Goal: Find specific page/section: Find specific page/section

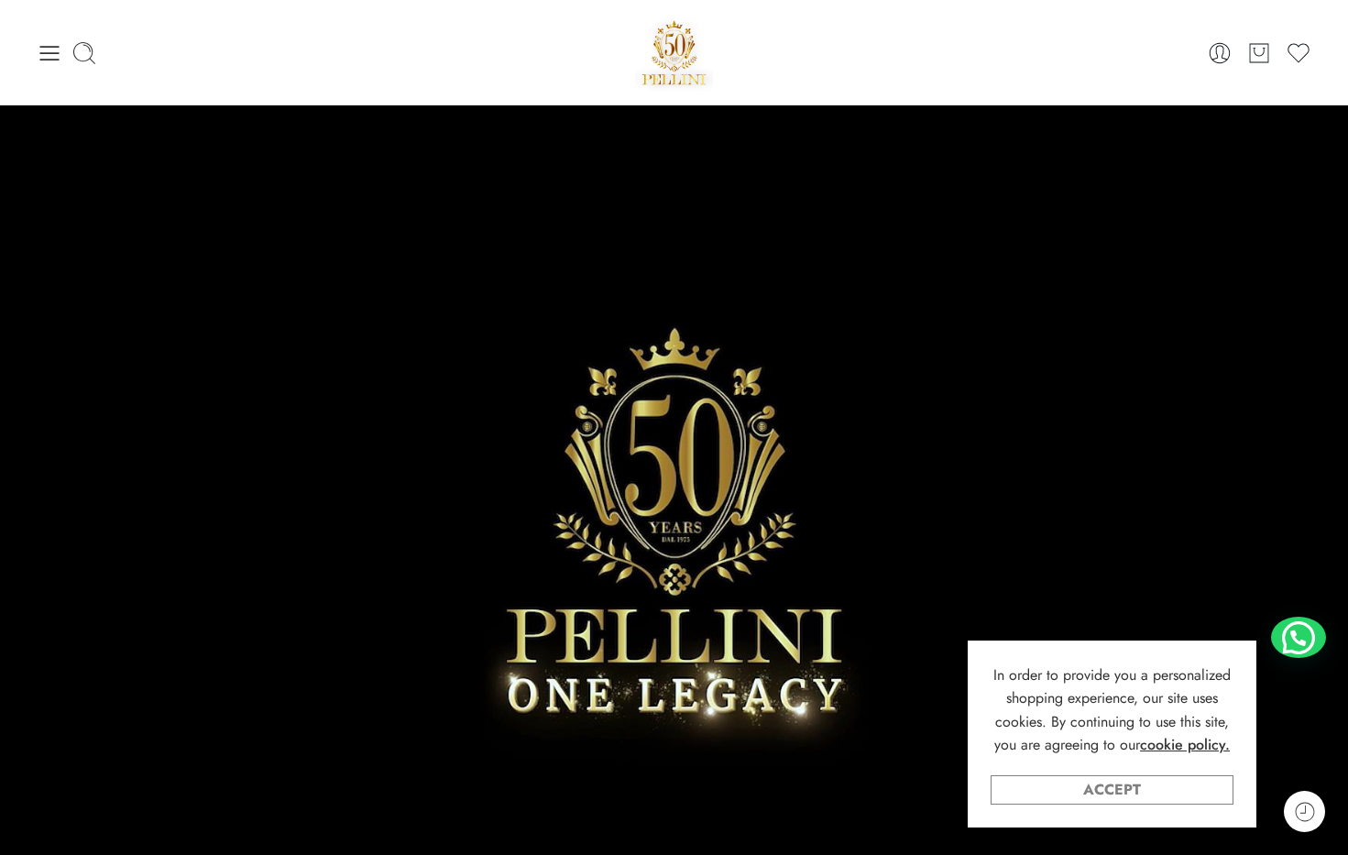
click at [1177, 776] on link "Accept" at bounding box center [1112, 789] width 243 height 29
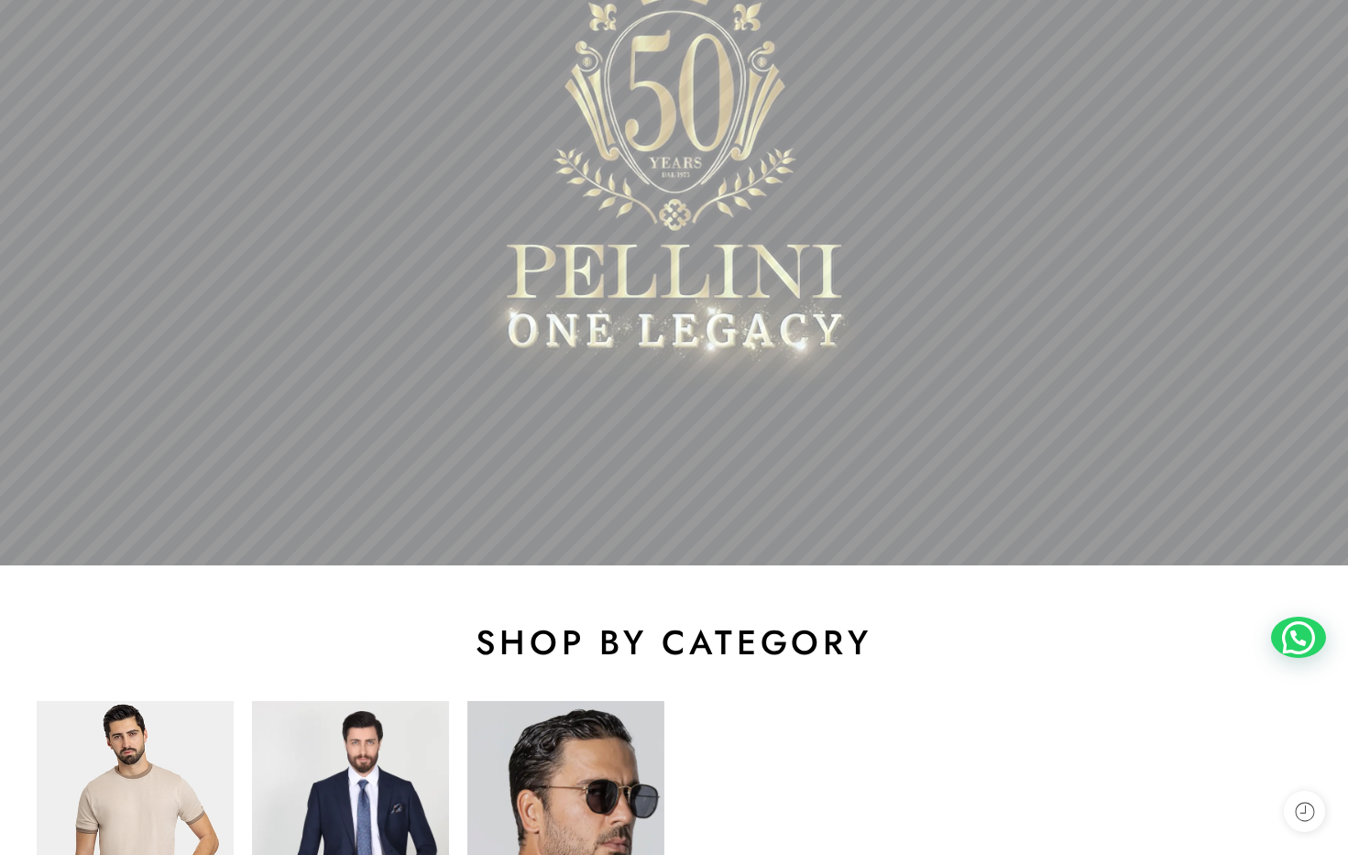
scroll to position [829, 0]
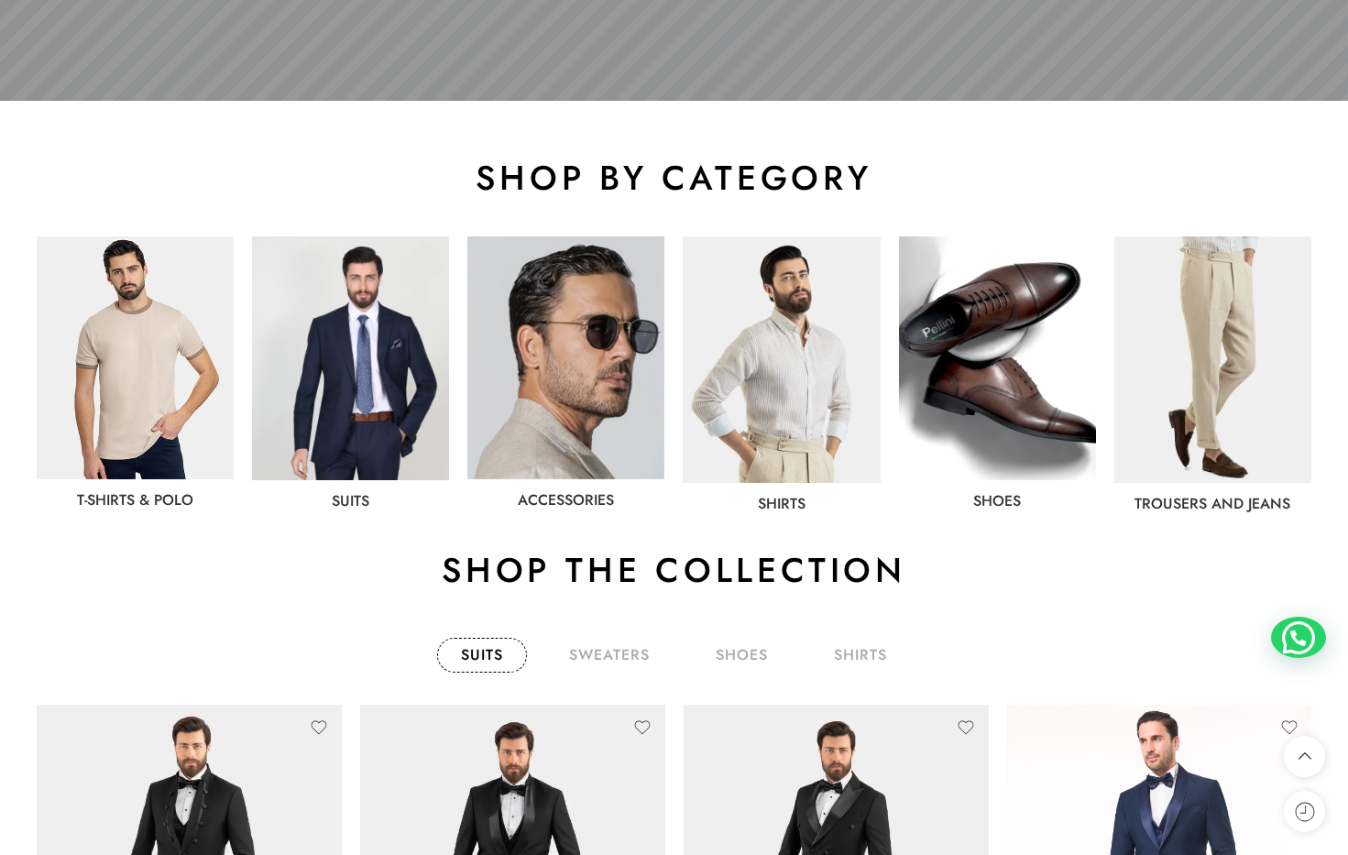
click at [334, 346] on img at bounding box center [350, 358] width 197 height 244
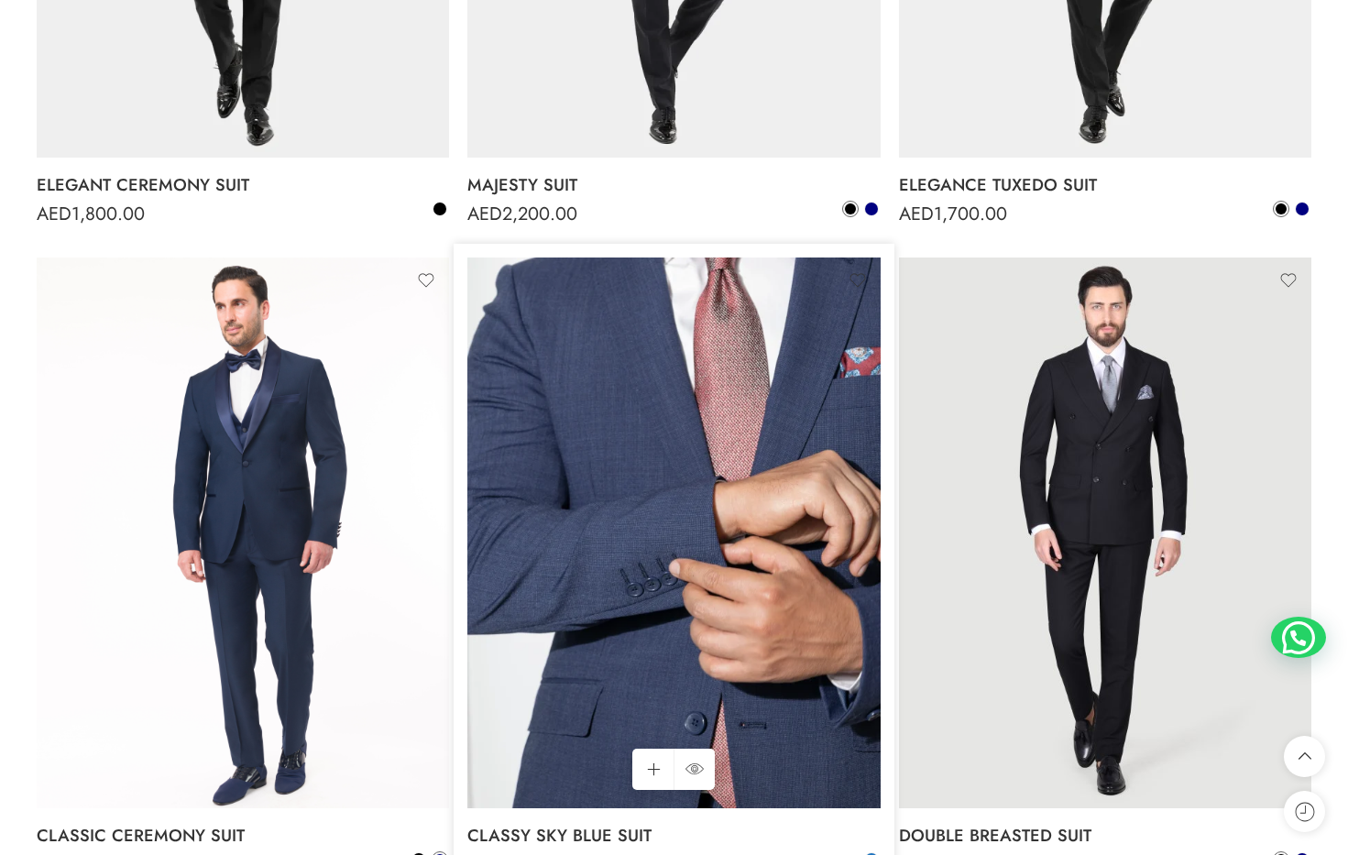
scroll to position [2102, 0]
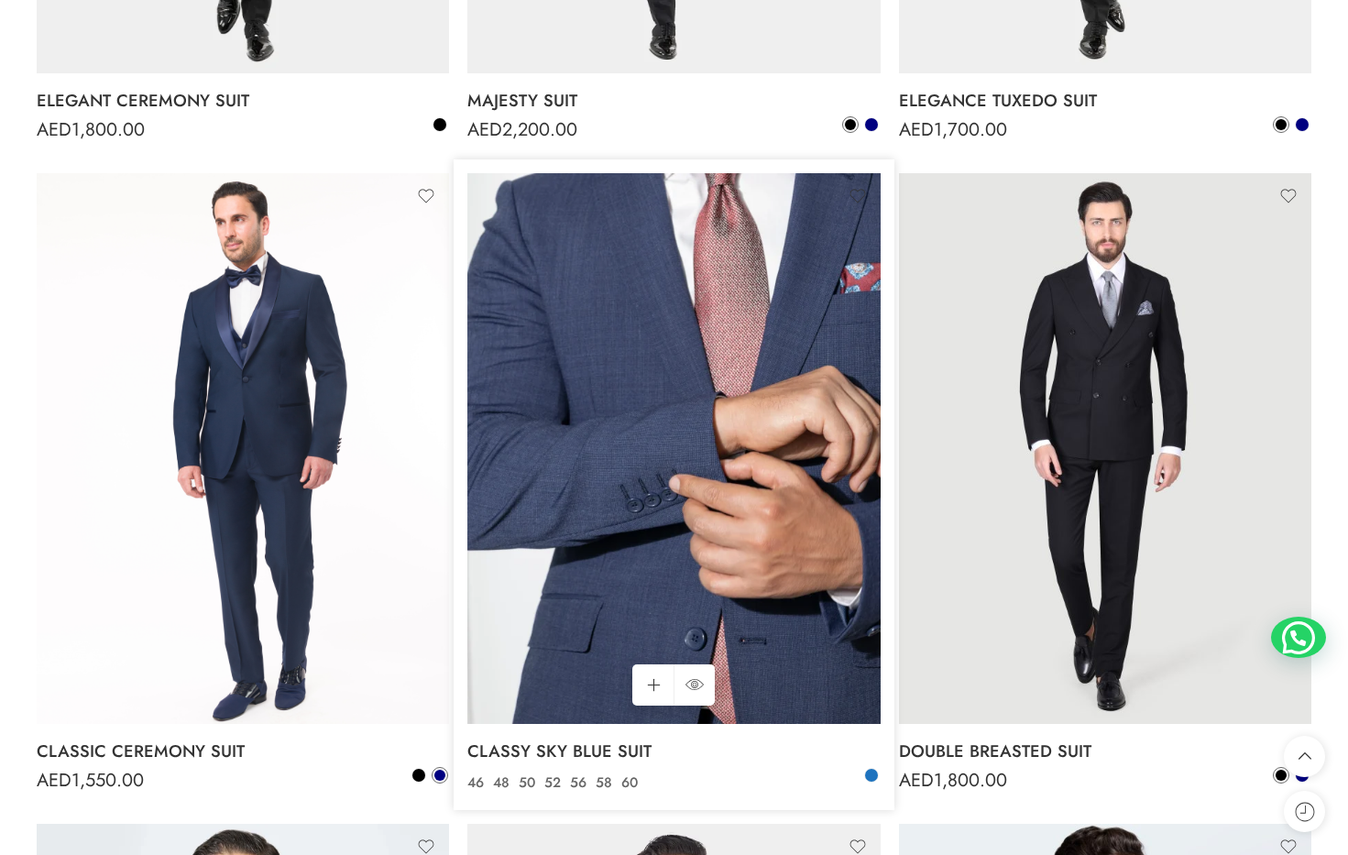
click at [571, 470] on img at bounding box center [673, 448] width 412 height 550
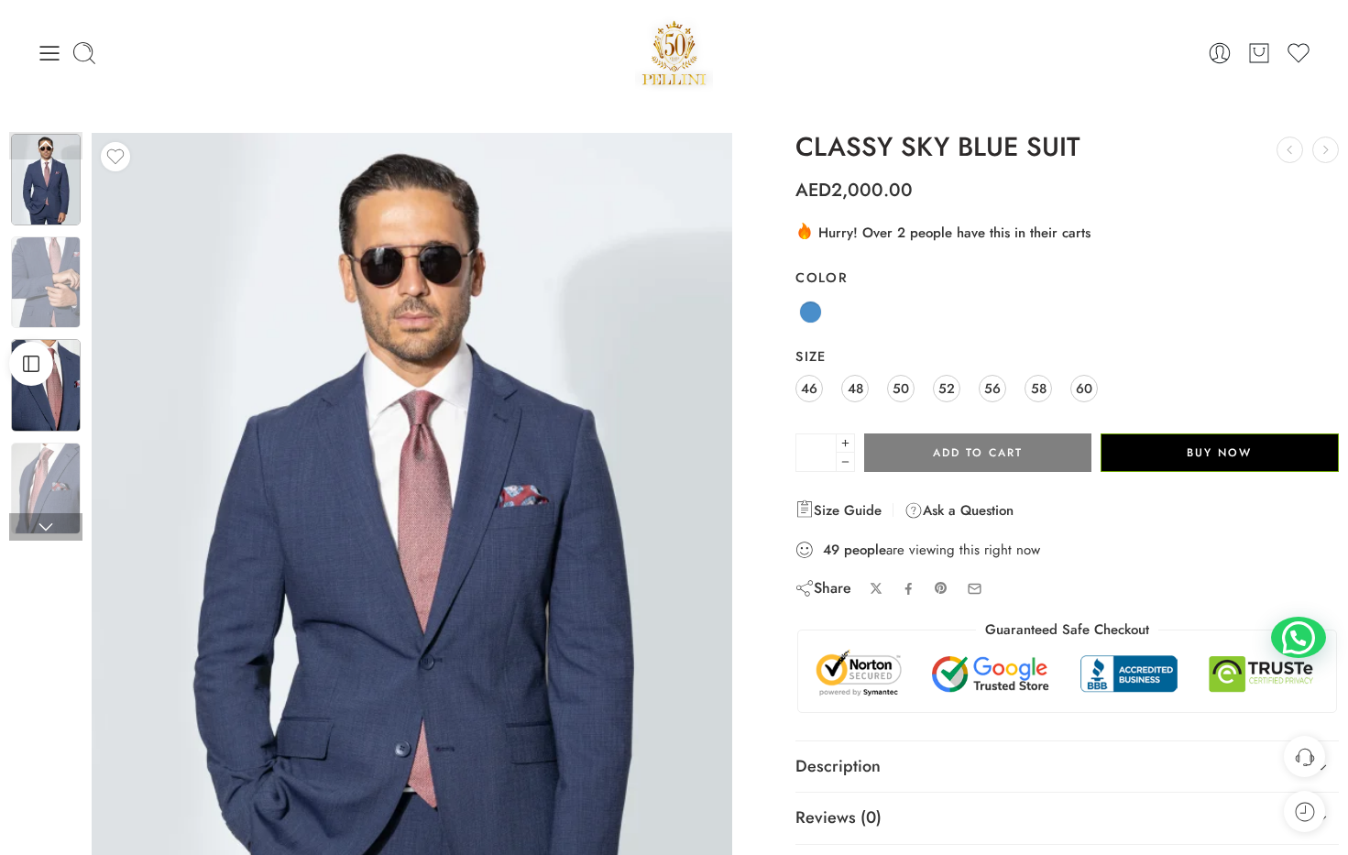
click at [68, 415] on img at bounding box center [46, 385] width 70 height 92
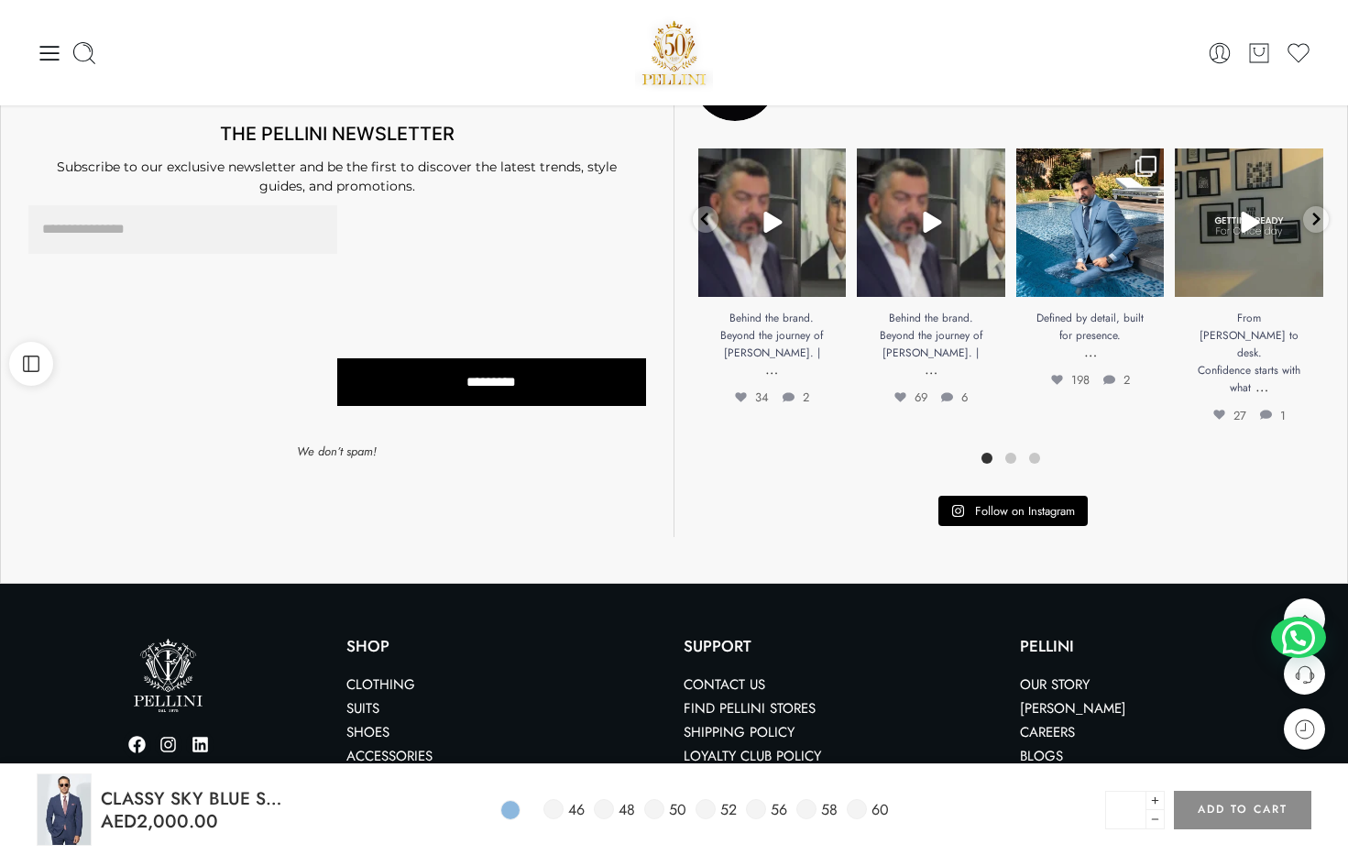
scroll to position [1146, 0]
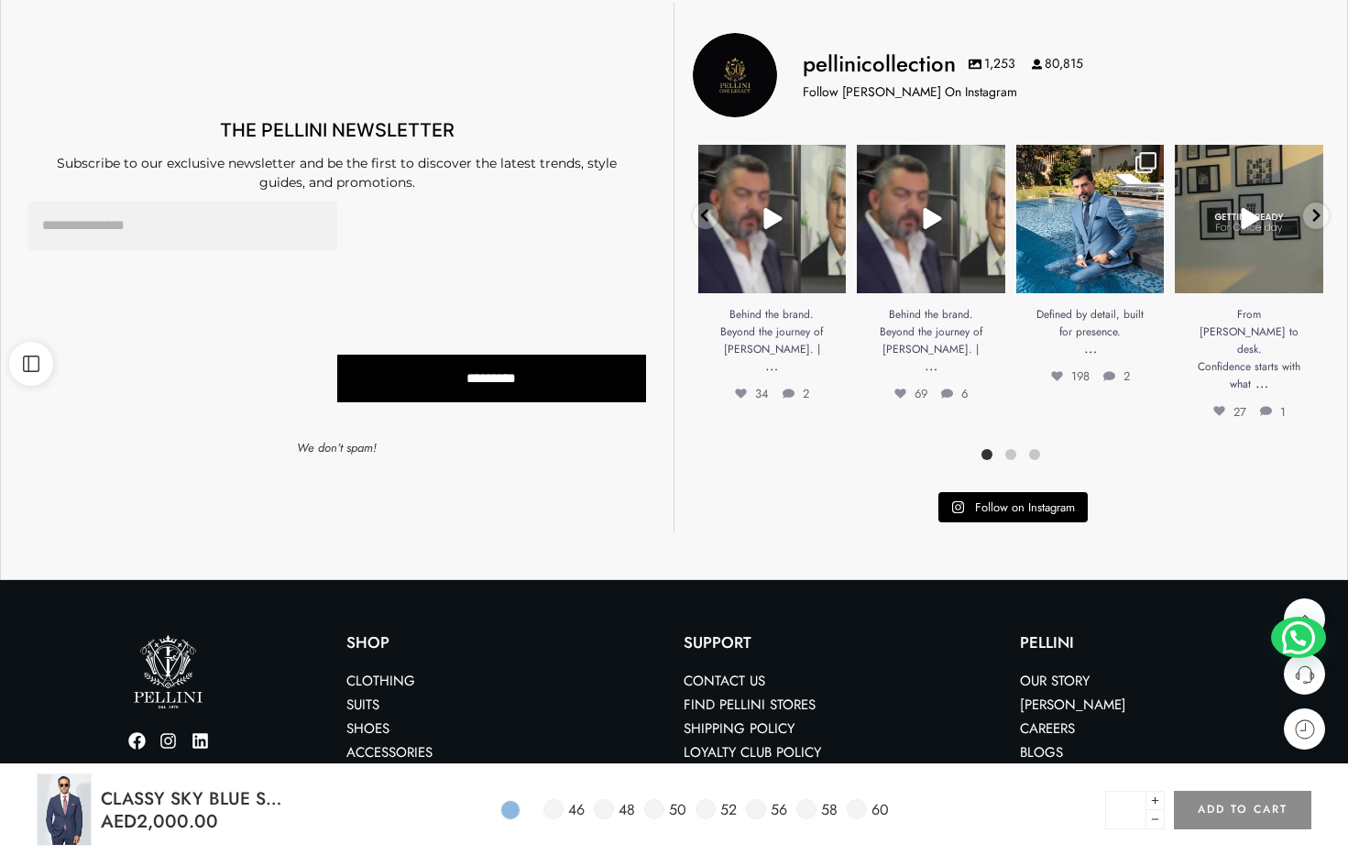
click at [1062, 671] on link "Our Story" at bounding box center [1055, 681] width 70 height 20
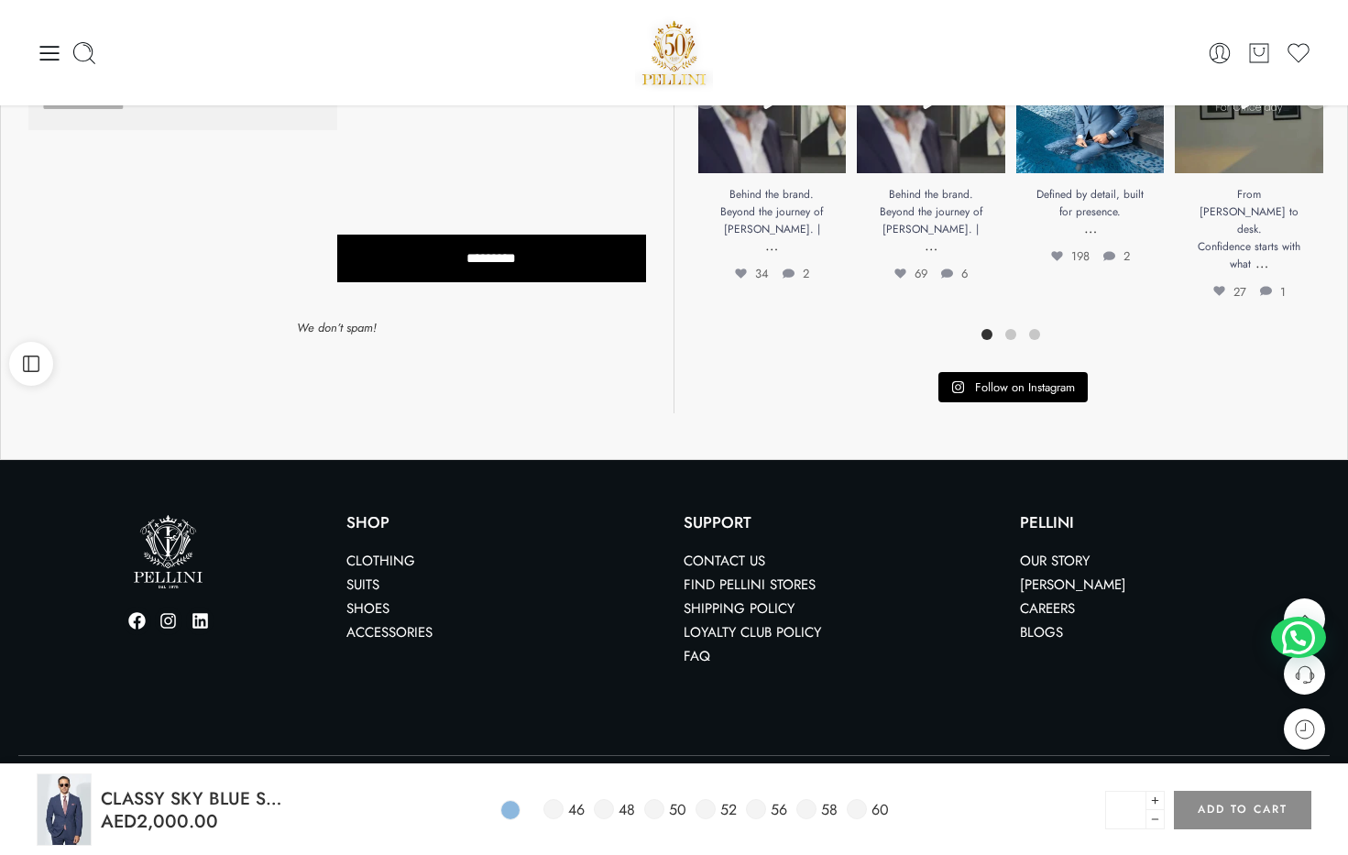
click at [776, 575] on link "Find Pellini Stores" at bounding box center [750, 585] width 132 height 20
